Goal: Transaction & Acquisition: Purchase product/service

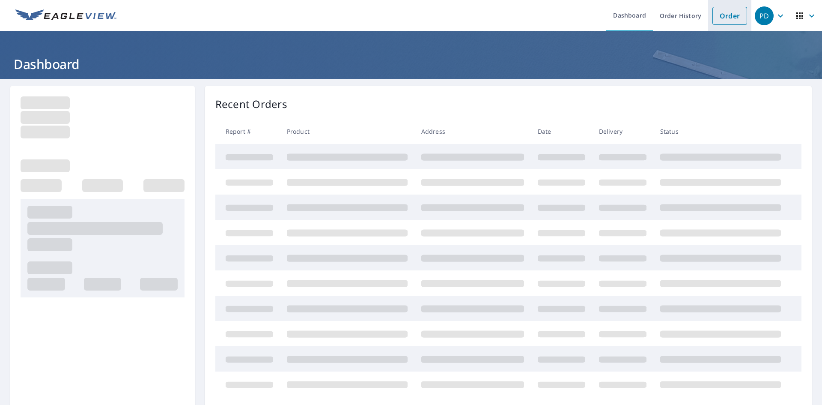
click at [730, 20] on link "Order" at bounding box center [729, 16] width 35 height 18
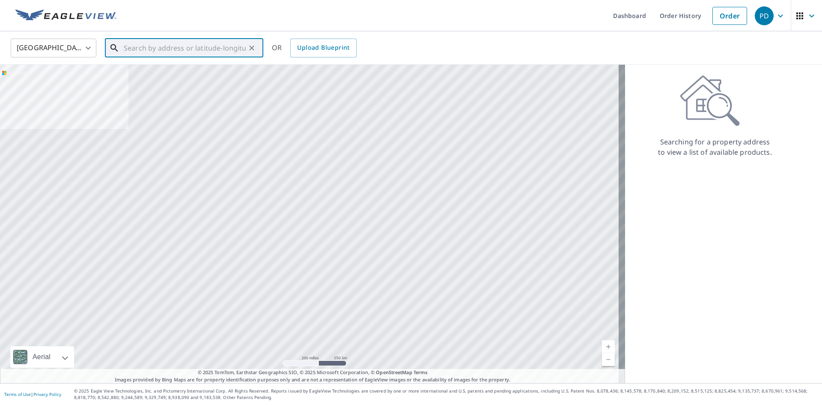
click at [229, 44] on input "text" at bounding box center [185, 48] width 122 height 24
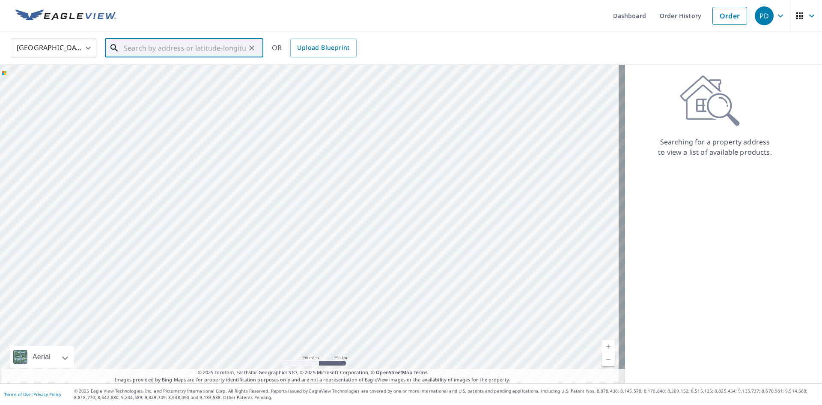
paste input "[STREET_ADDRESS]"
click at [176, 71] on span "[STREET_ADDRESS]" at bounding box center [189, 73] width 134 height 10
type input "[STREET_ADDRESS]"
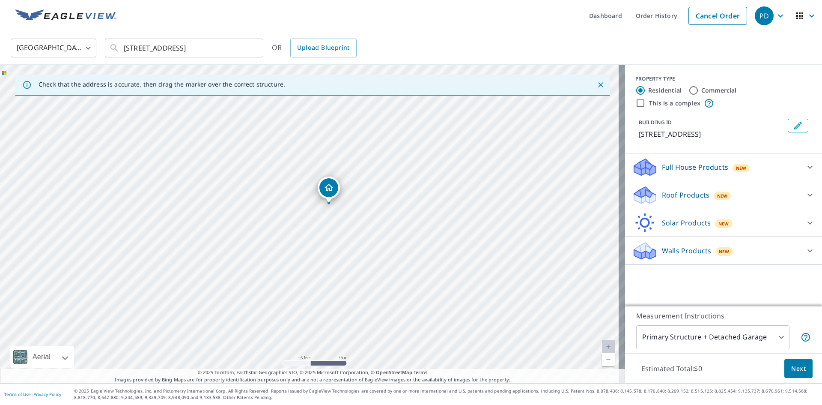
click at [800, 192] on div at bounding box center [810, 195] width 21 height 21
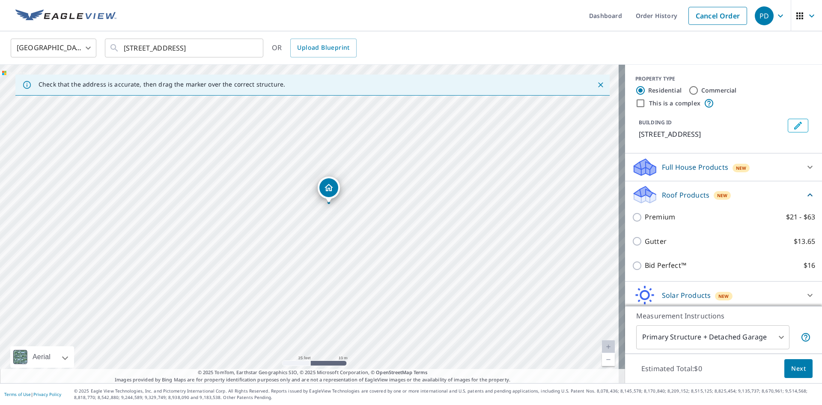
scroll to position [31, 0]
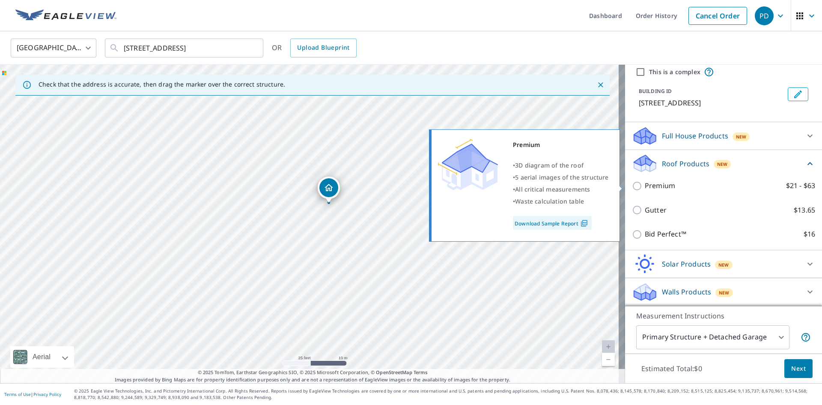
click at [655, 185] on p "Premium" at bounding box center [660, 185] width 30 height 11
click at [645, 185] on input "Premium $21 - $63" at bounding box center [638, 186] width 13 height 10
checkbox input "true"
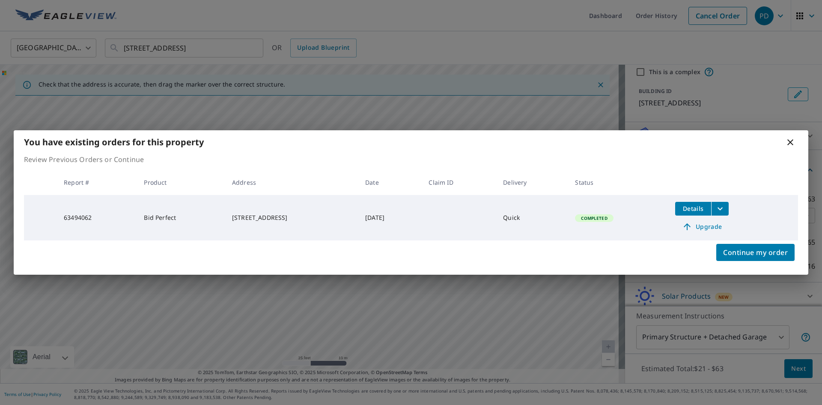
click at [713, 228] on span "Upgrade" at bounding box center [701, 226] width 43 height 10
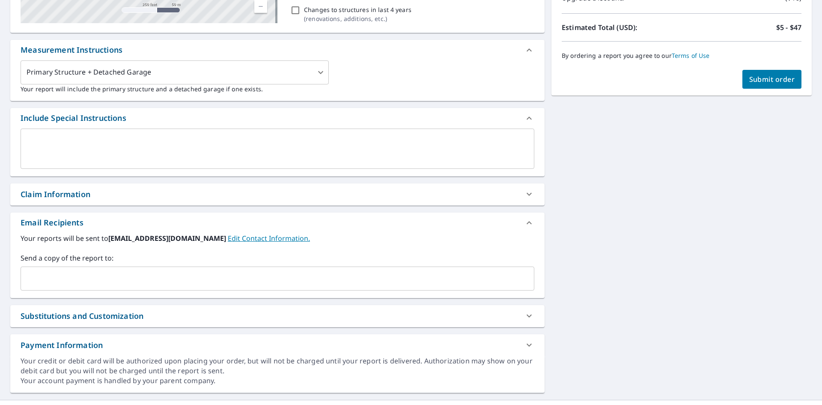
scroll to position [214, 0]
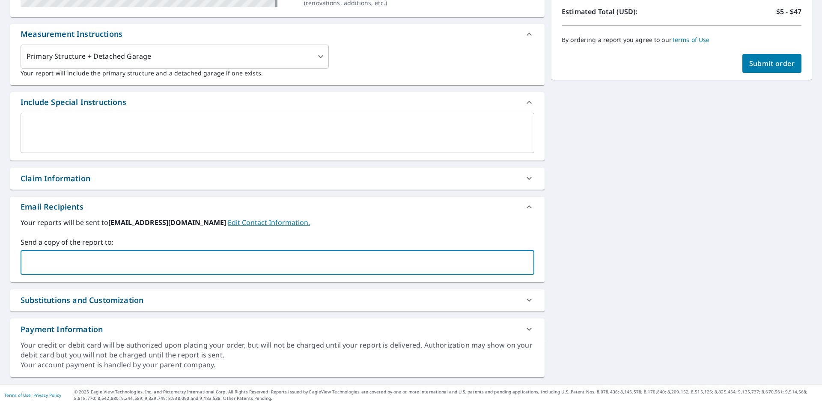
click at [311, 256] on input "text" at bounding box center [270, 262] width 493 height 16
type input "[EMAIL_ADDRESS][DOMAIN_NAME]"
click at [593, 292] on div "[STREET_ADDRESS] Aerial Road A standard road map Aerial A detailed look from ab…" at bounding box center [411, 124] width 822 height 518
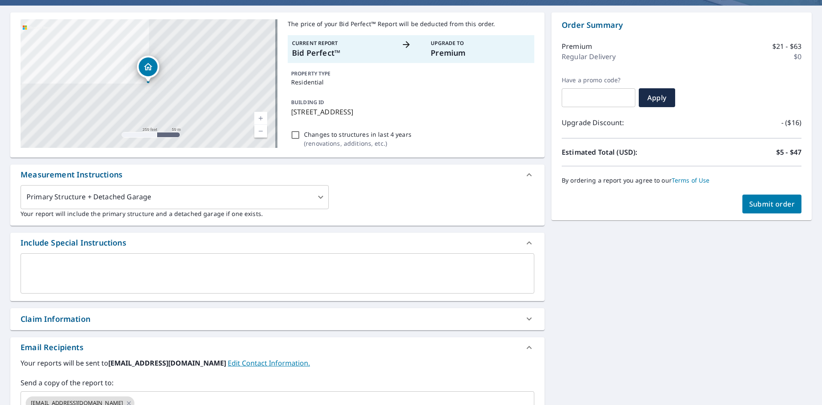
scroll to position [44, 0]
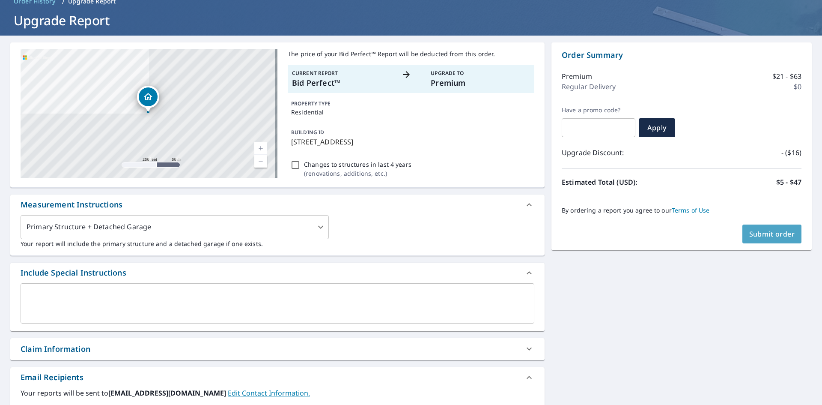
click at [763, 235] on span "Submit order" at bounding box center [772, 233] width 46 height 9
checkbox input "true"
